Goal: Navigation & Orientation: Find specific page/section

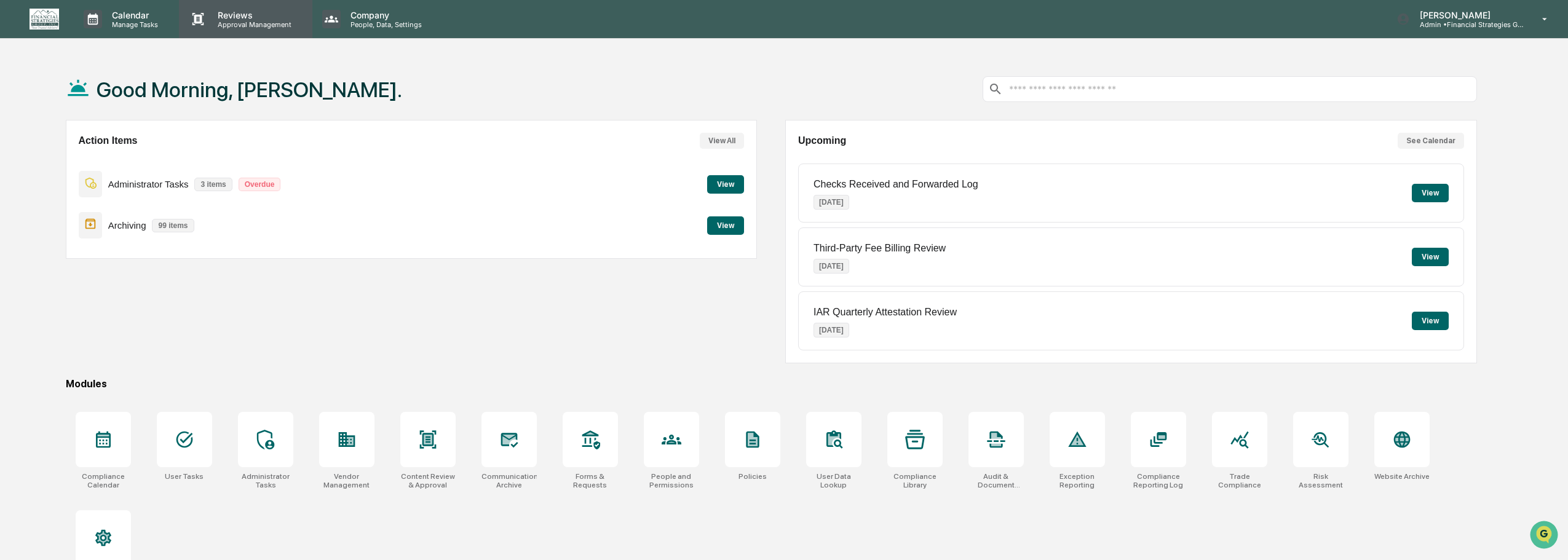
click at [222, 14] on p "Reviews" at bounding box center [253, 15] width 90 height 10
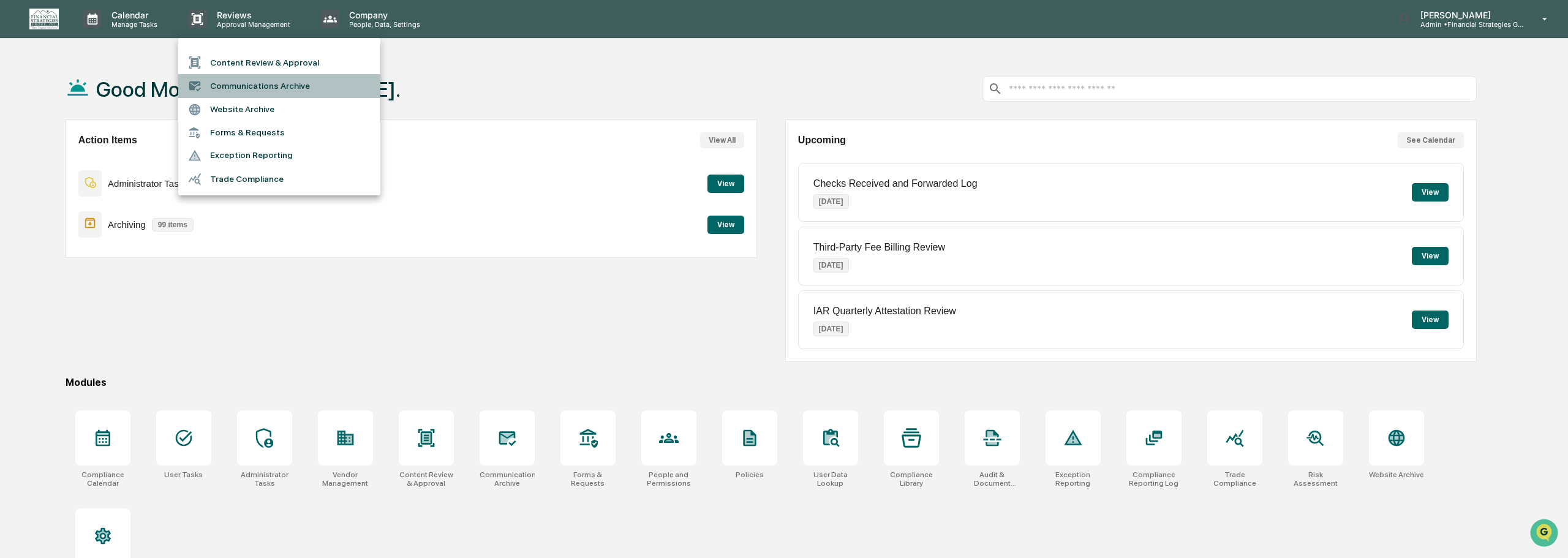
click at [240, 85] on li "Communications Archive" at bounding box center [279, 85] width 202 height 23
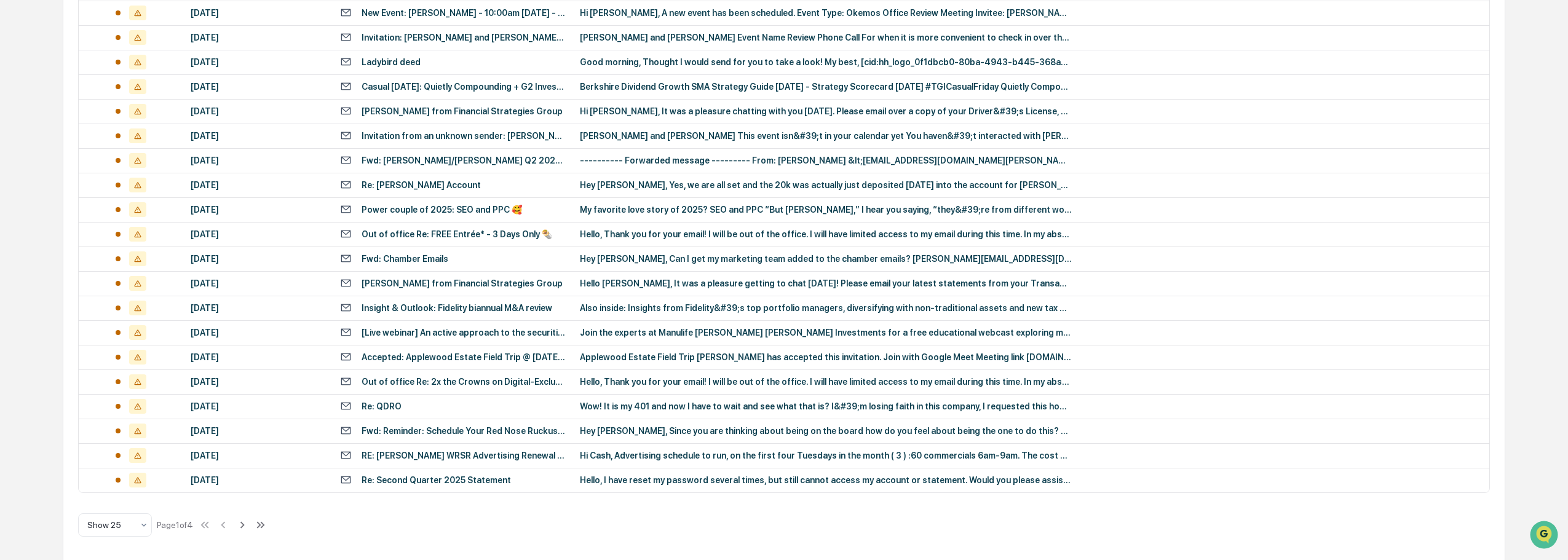
scroll to position [407, 0]
click at [243, 525] on icon at bounding box center [242, 522] width 14 height 14
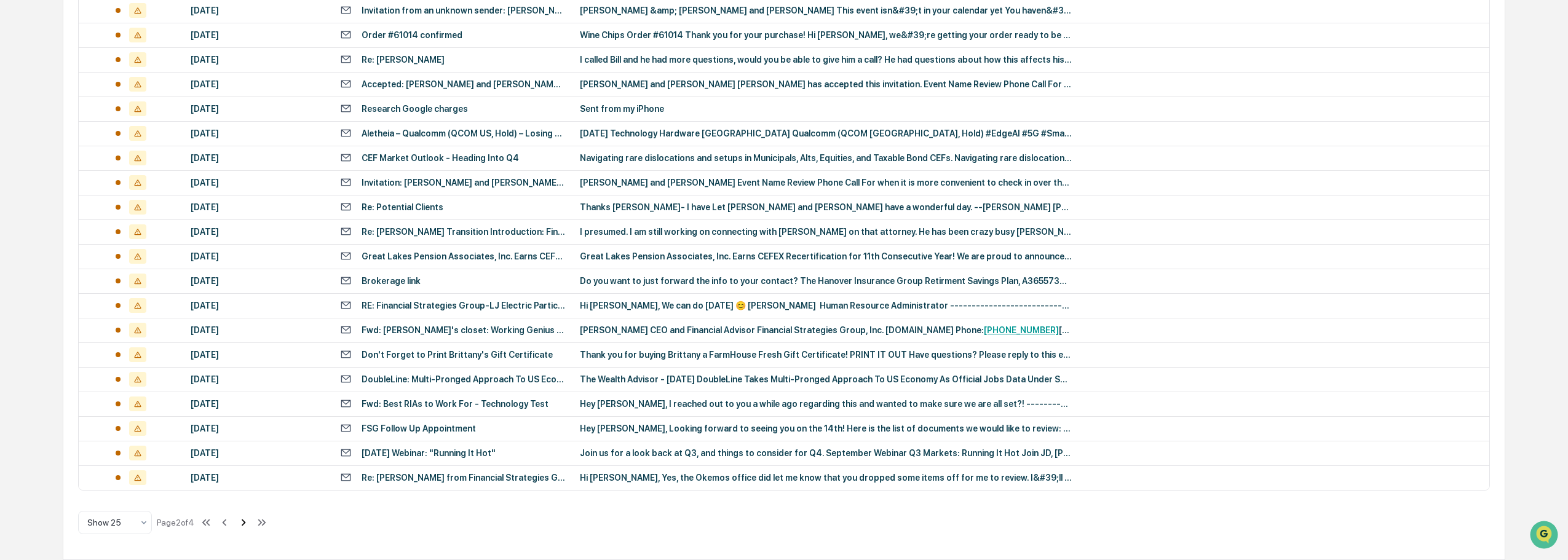
click at [248, 522] on icon at bounding box center [243, 522] width 14 height 14
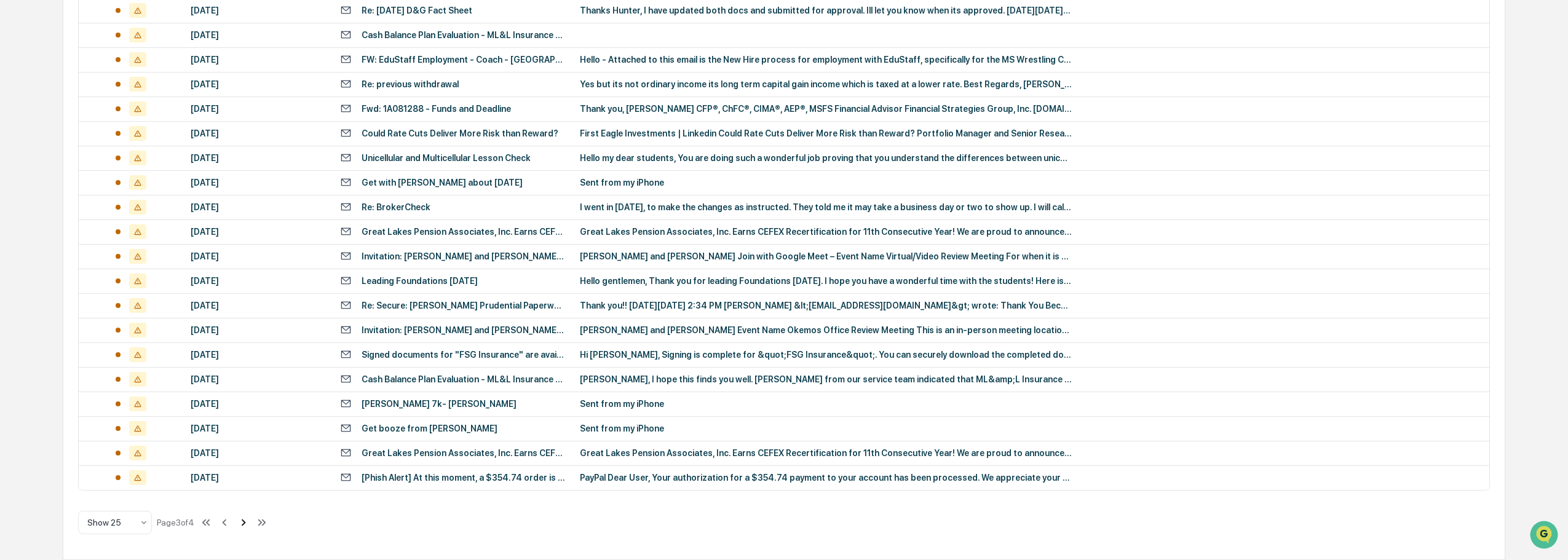
click at [248, 525] on icon at bounding box center [243, 522] width 14 height 14
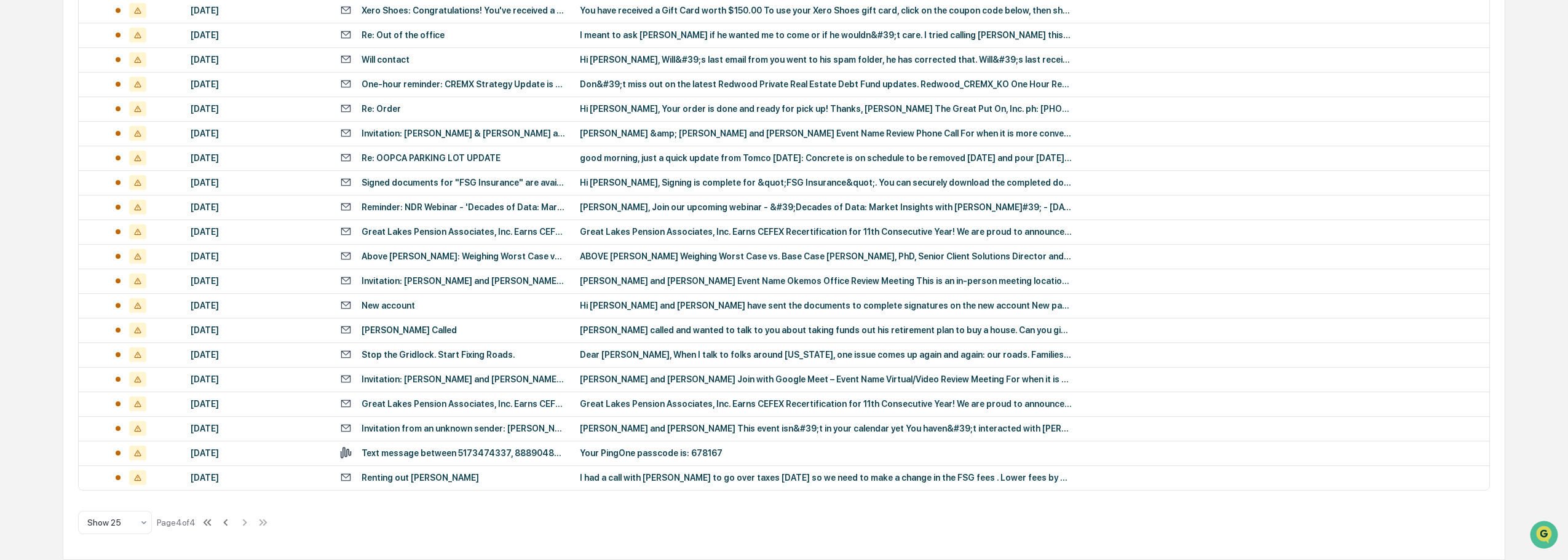
scroll to position [333, 0]
click at [418, 478] on div "Renting out [PERSON_NAME]" at bounding box center [420, 478] width 117 height 10
